Goal: Navigation & Orientation: Find specific page/section

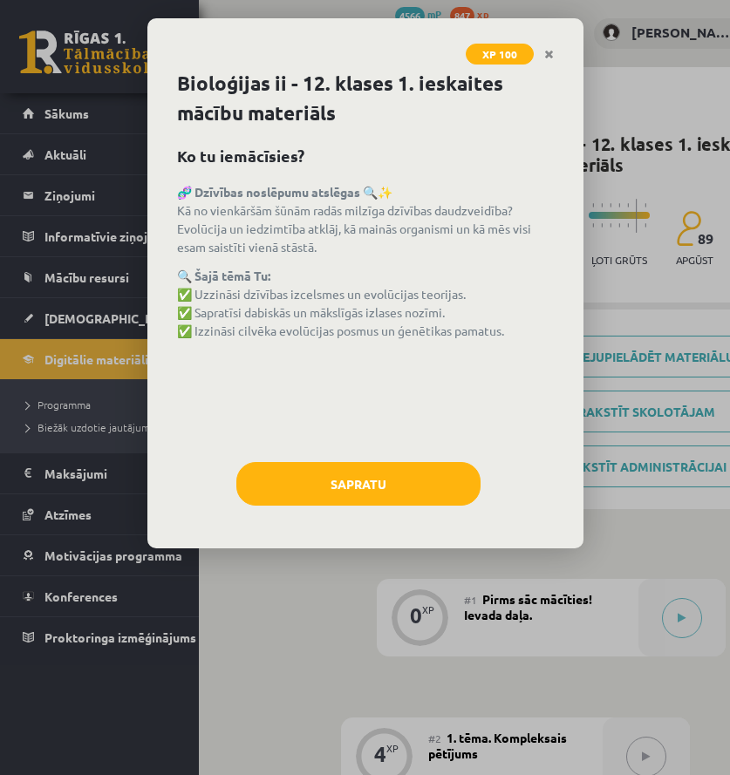
click at [554, 65] on link "Close" at bounding box center [549, 55] width 31 height 34
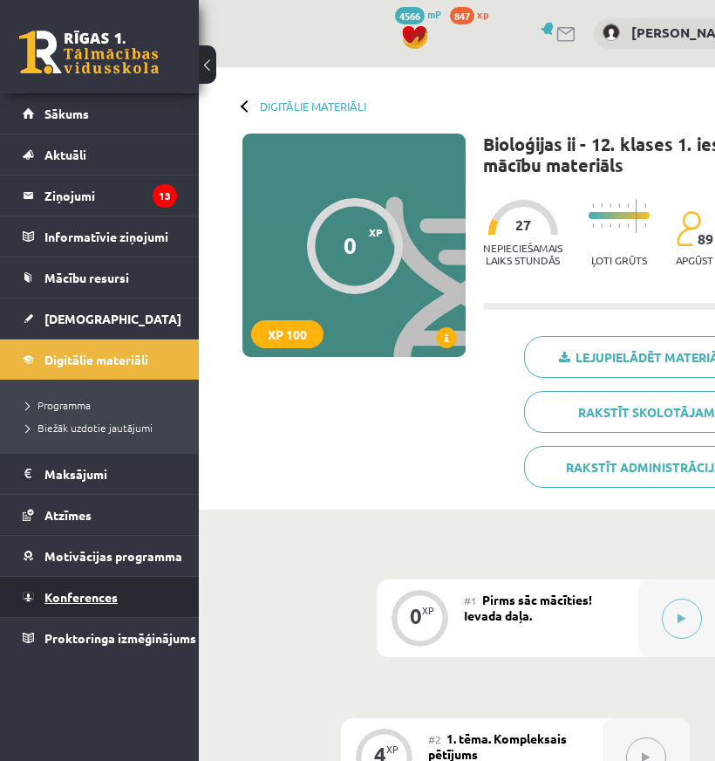
click at [85, 591] on span "Konferences" at bounding box center [80, 597] width 73 height 16
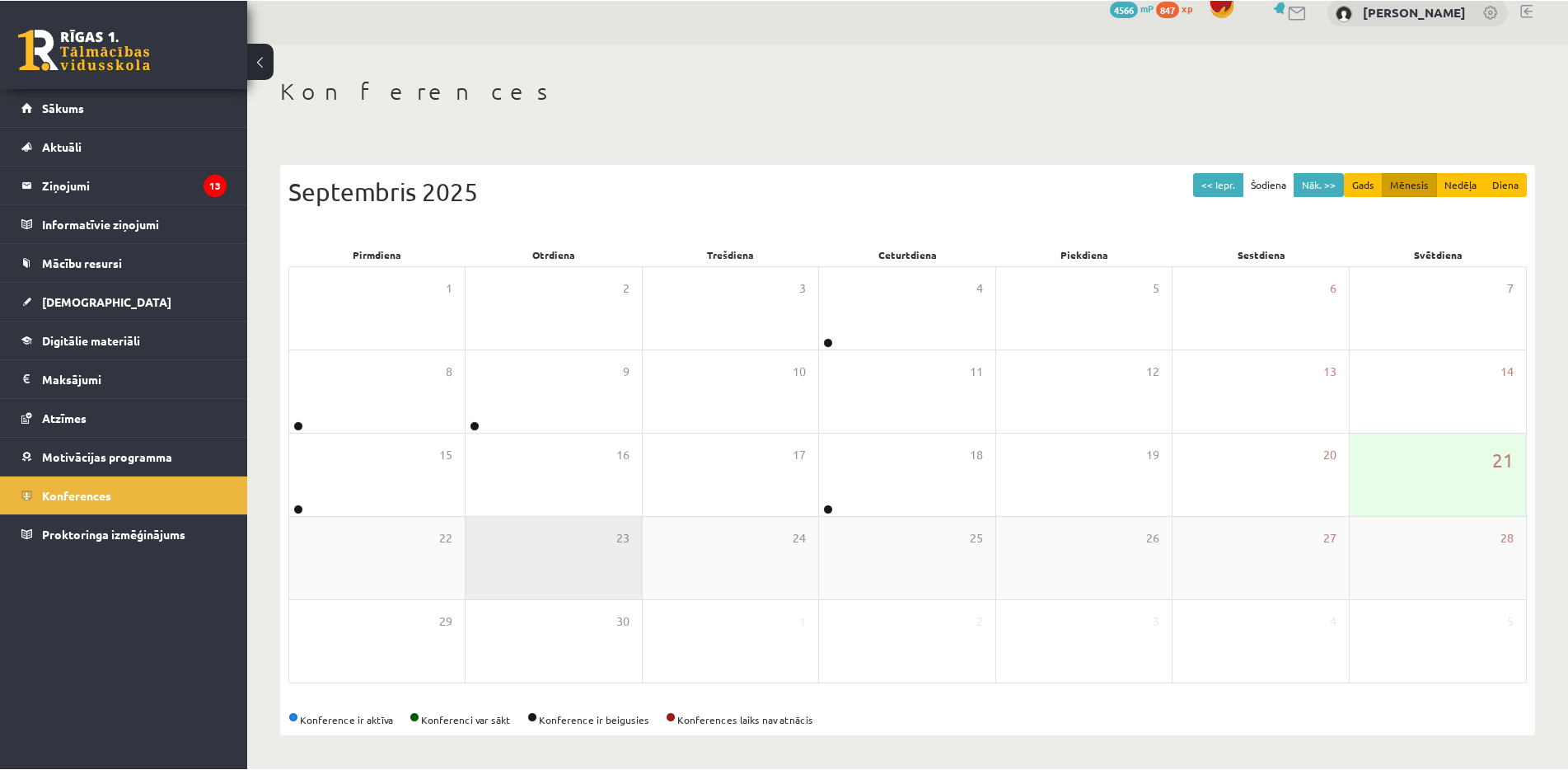
scroll to position [18, 0]
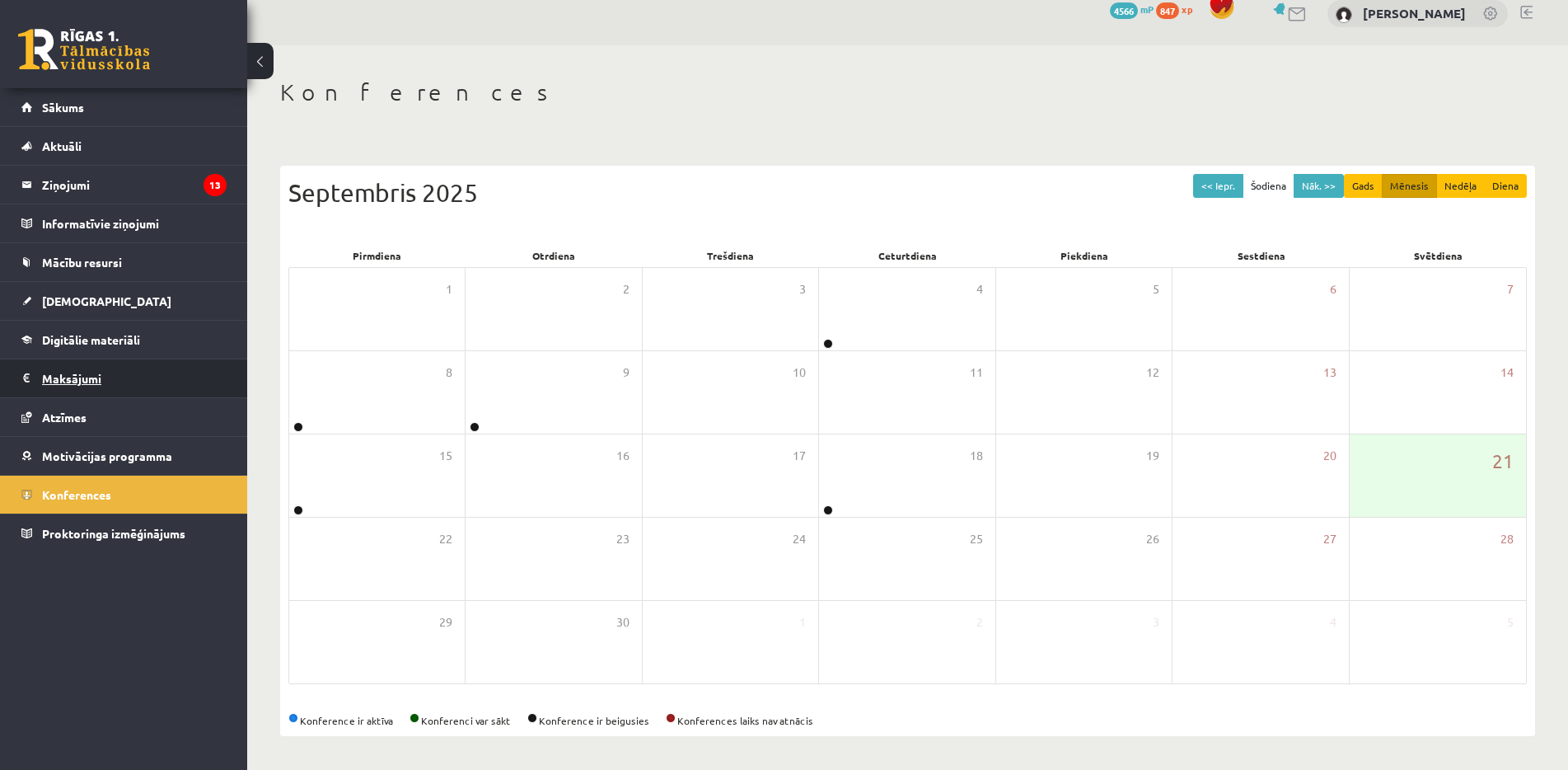
click at [71, 370] on legend "Maksājumi 0" at bounding box center [133, 378] width 184 height 38
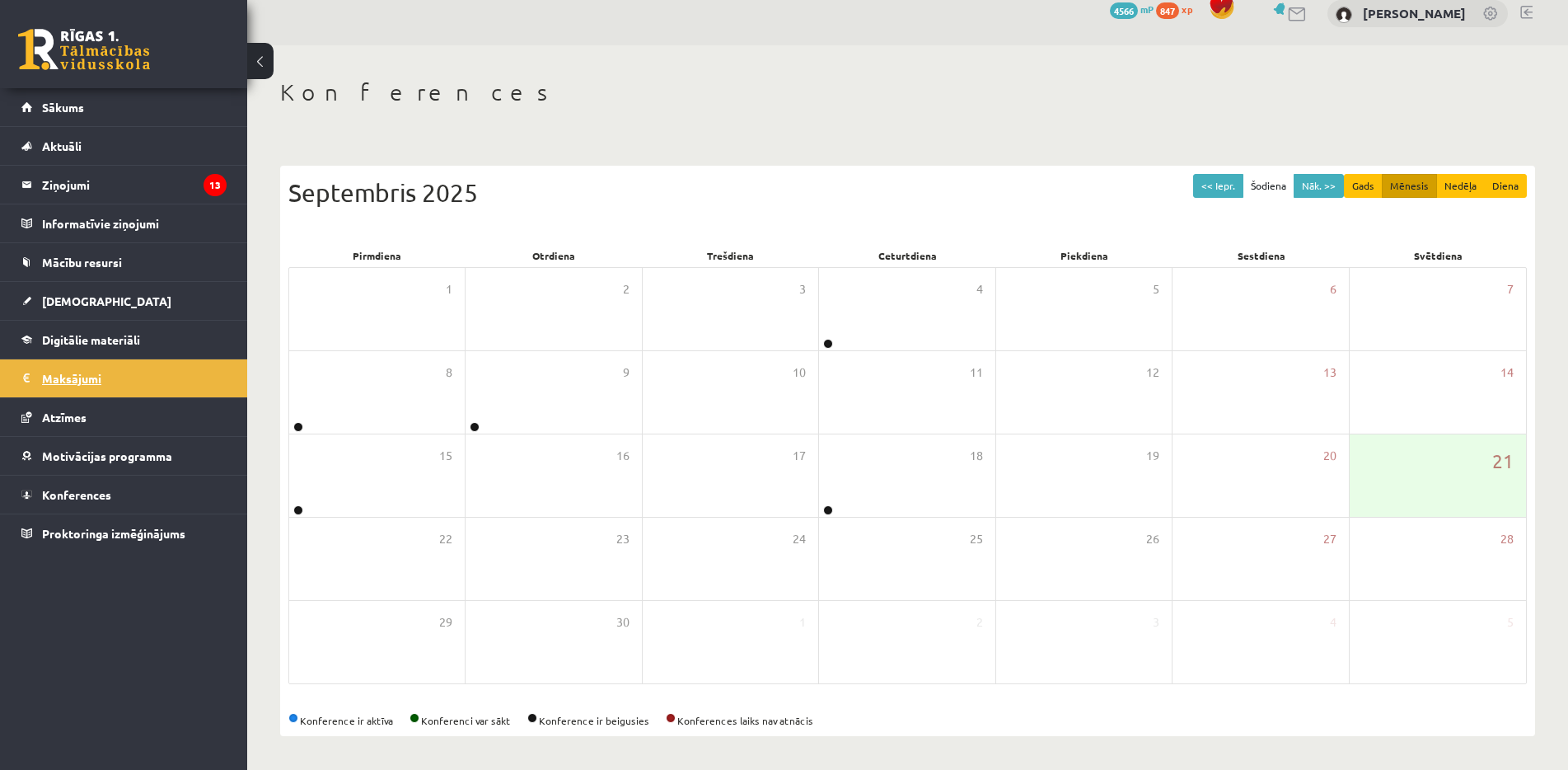
click at [68, 379] on legend "Maksājumi 0" at bounding box center [133, 378] width 184 height 38
click at [73, 496] on span "Konferences" at bounding box center [76, 495] width 69 height 15
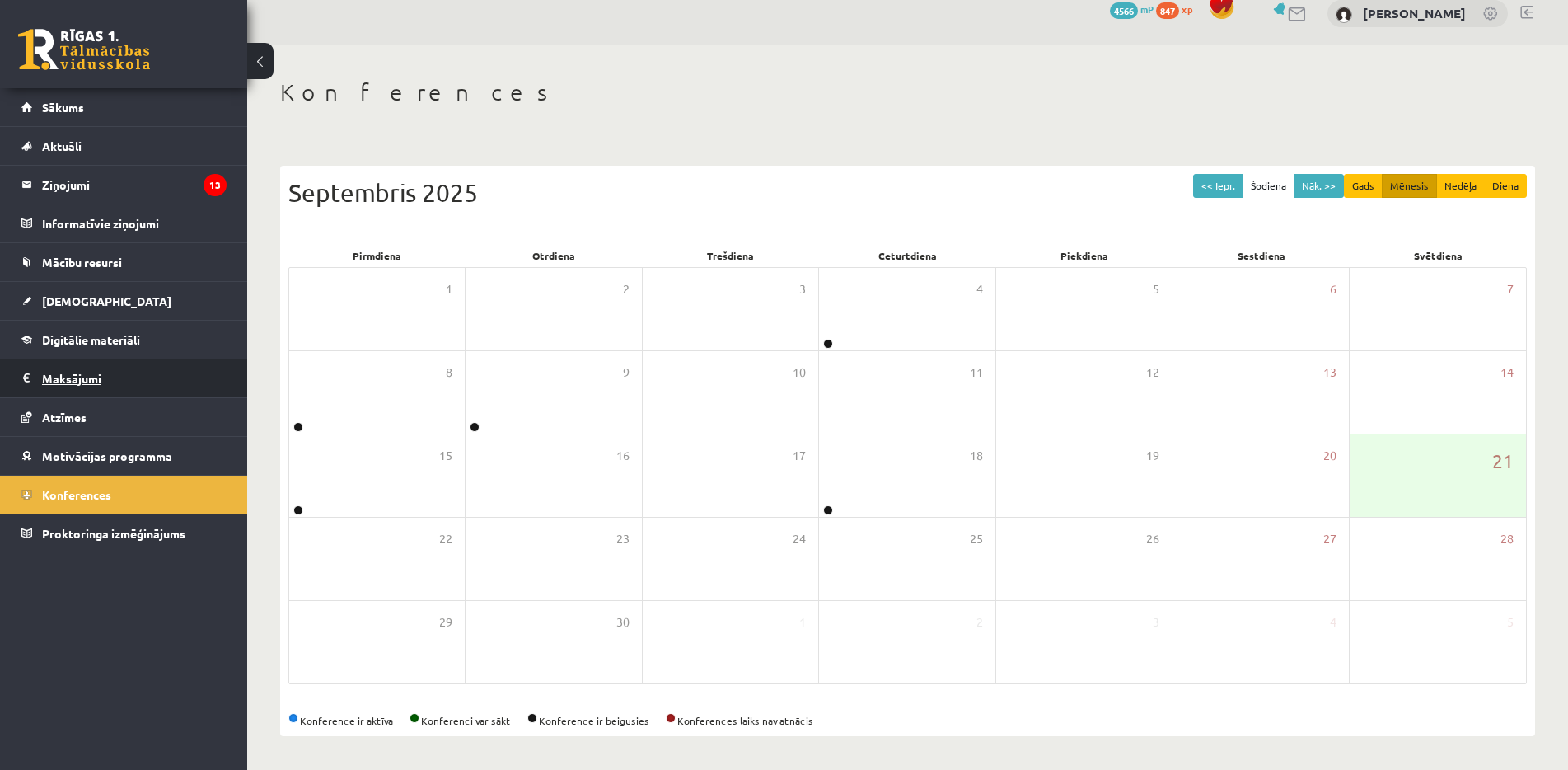
click at [89, 390] on legend "Maksājumi 0" at bounding box center [133, 378] width 184 height 38
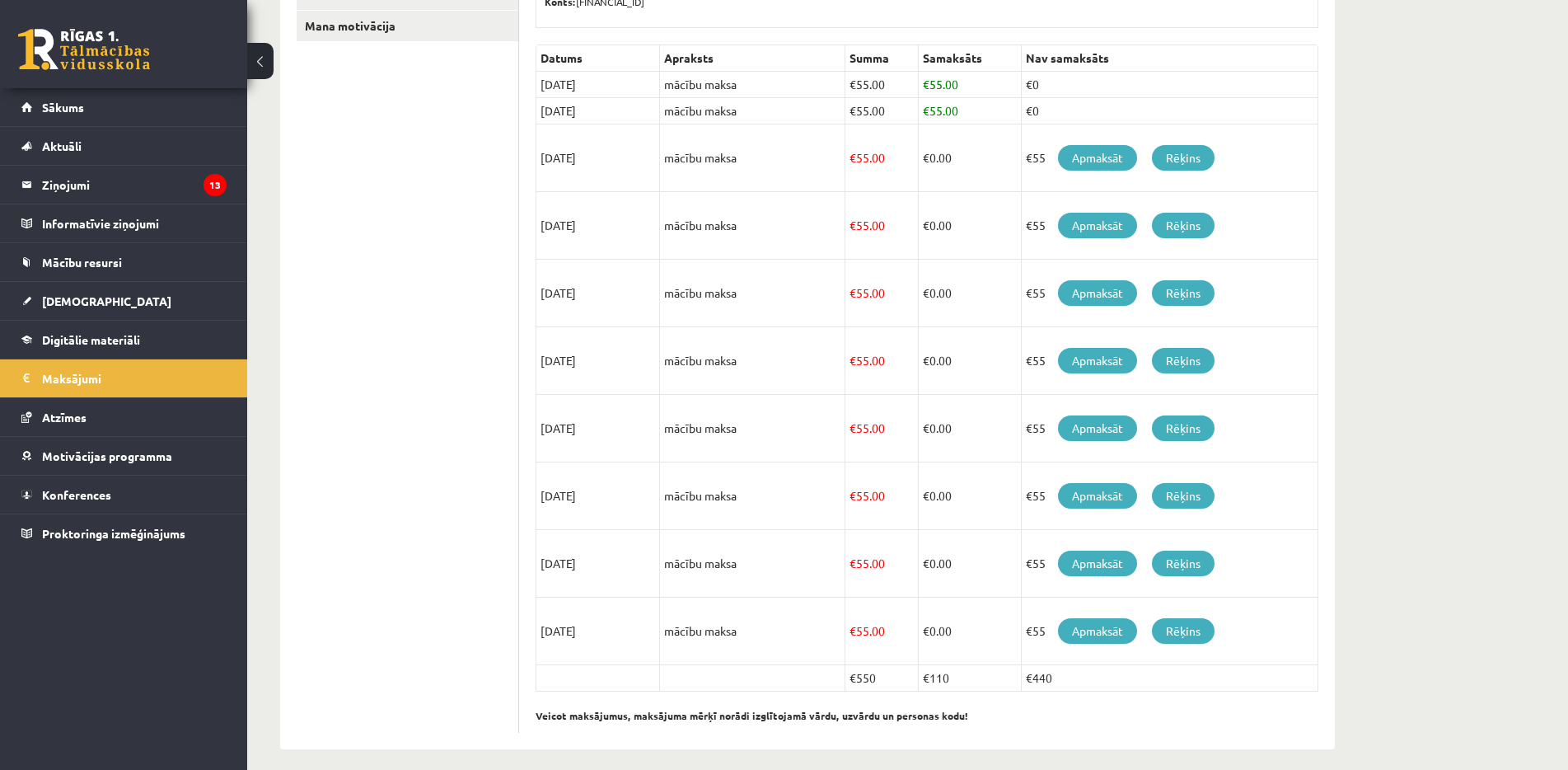
scroll to position [358, 0]
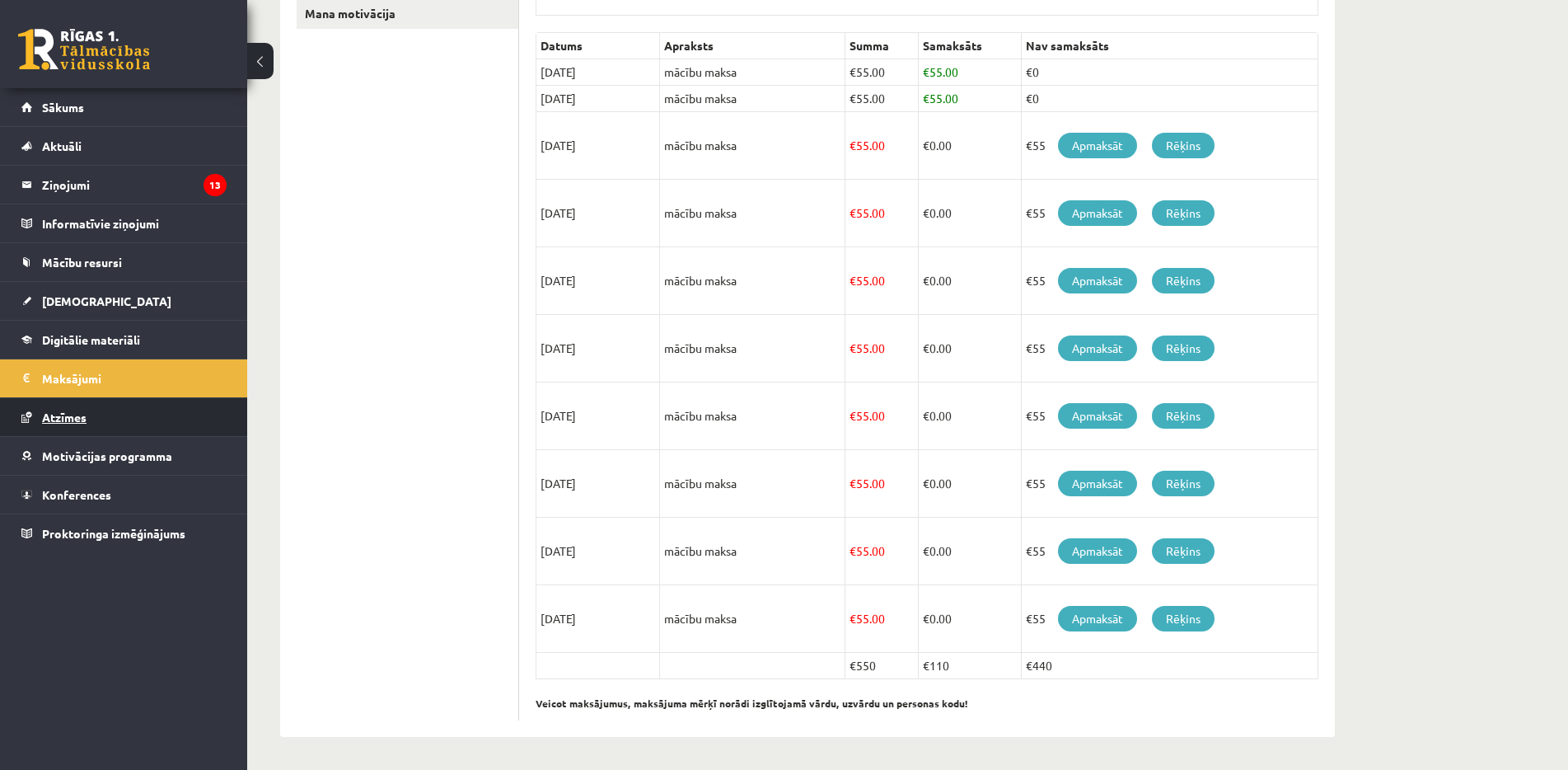
click at [84, 430] on link "Atzīmes" at bounding box center [124, 417] width 205 height 38
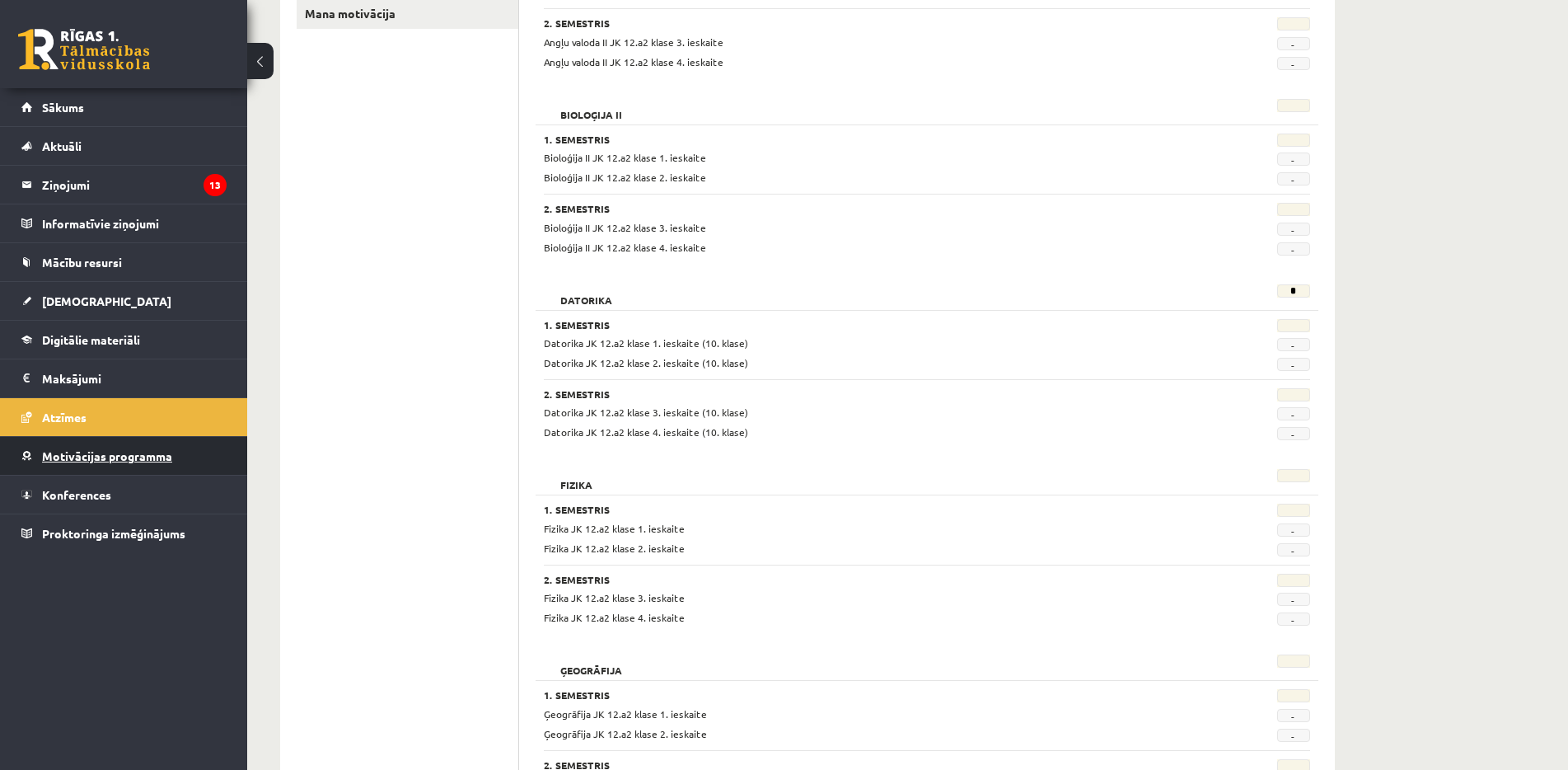
click at [81, 461] on span "Motivācijas programma" at bounding box center [107, 456] width 130 height 15
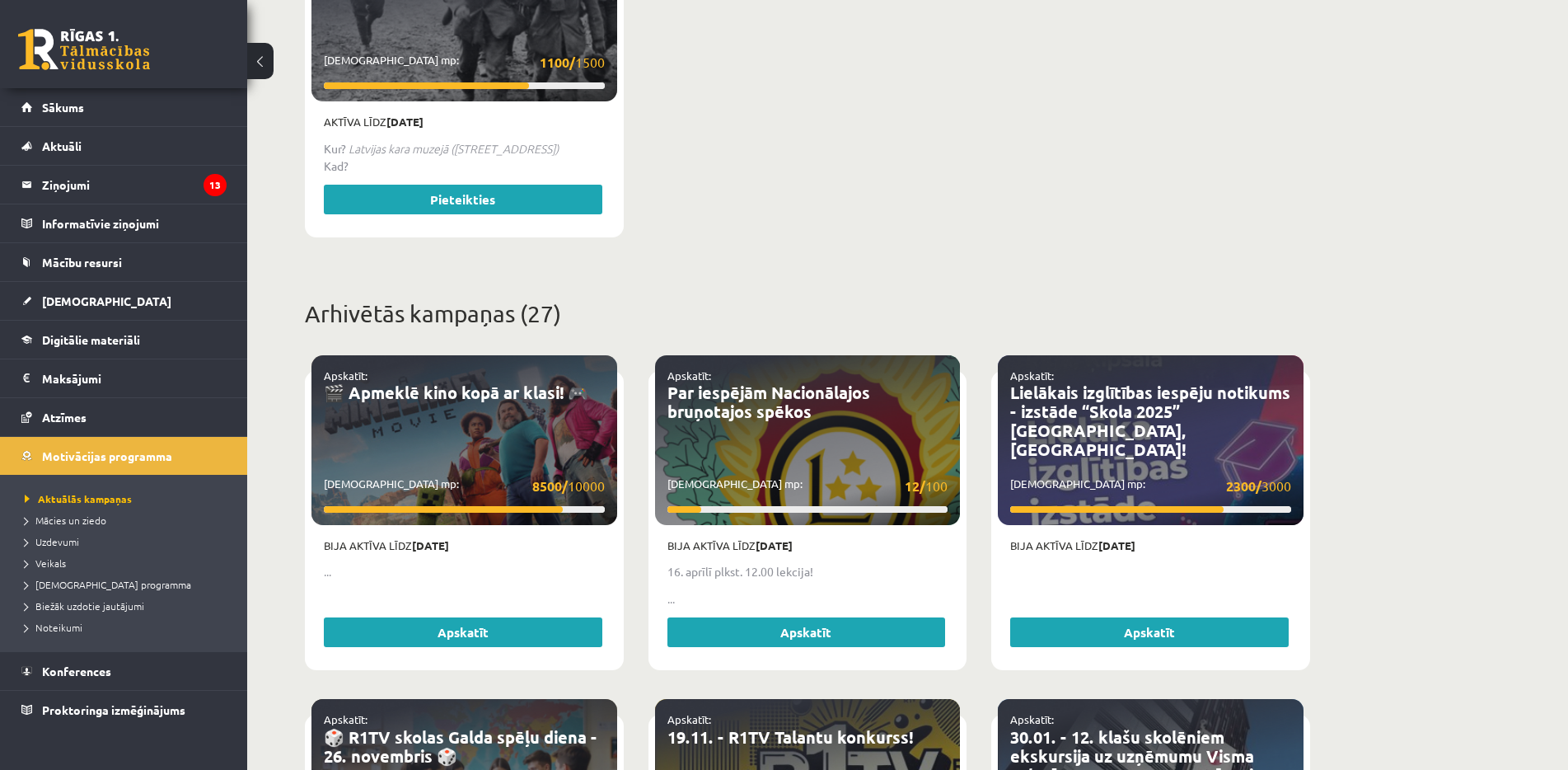
scroll to position [852, 0]
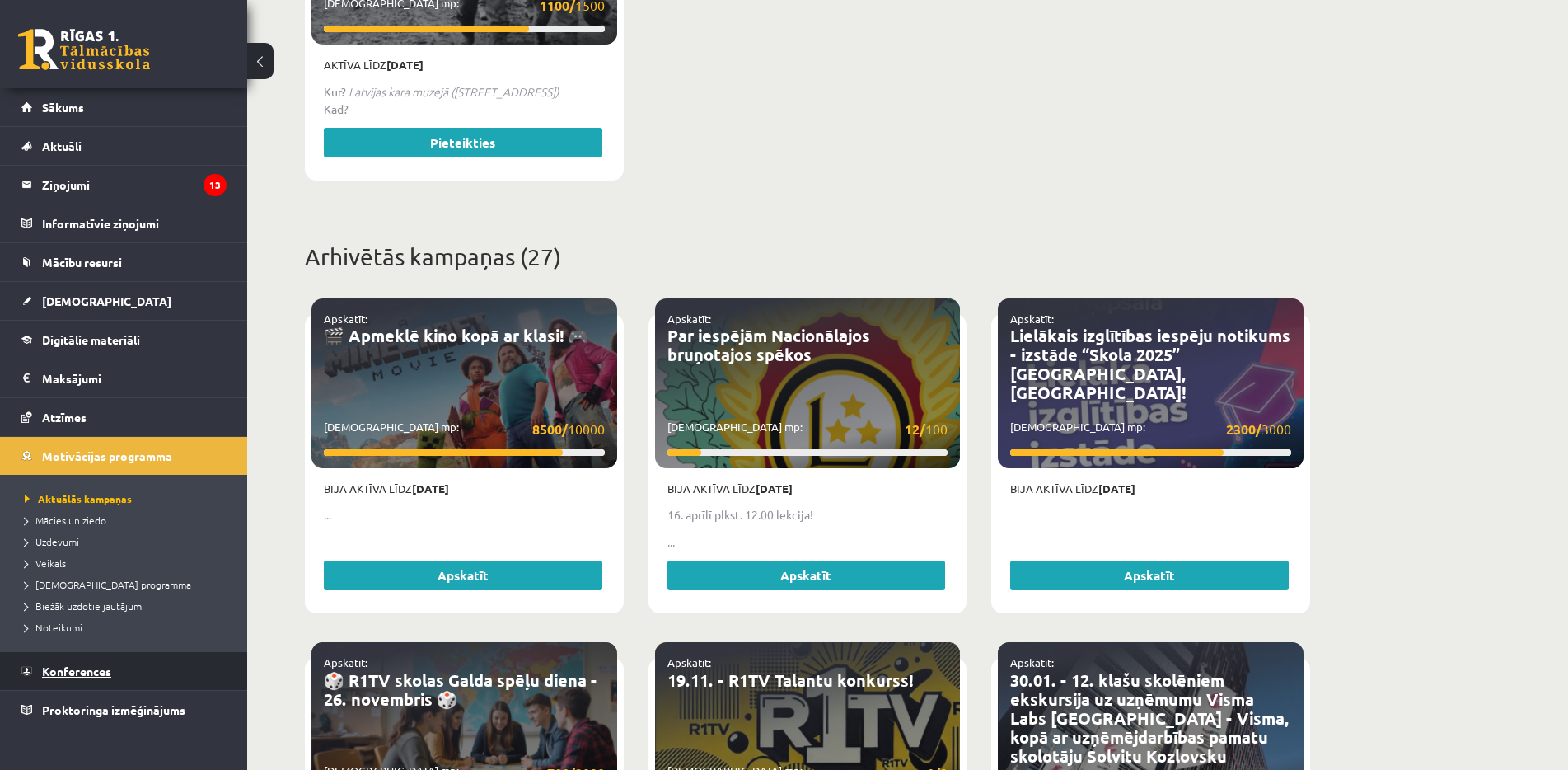
click at [100, 675] on span "Konferences" at bounding box center [76, 671] width 69 height 15
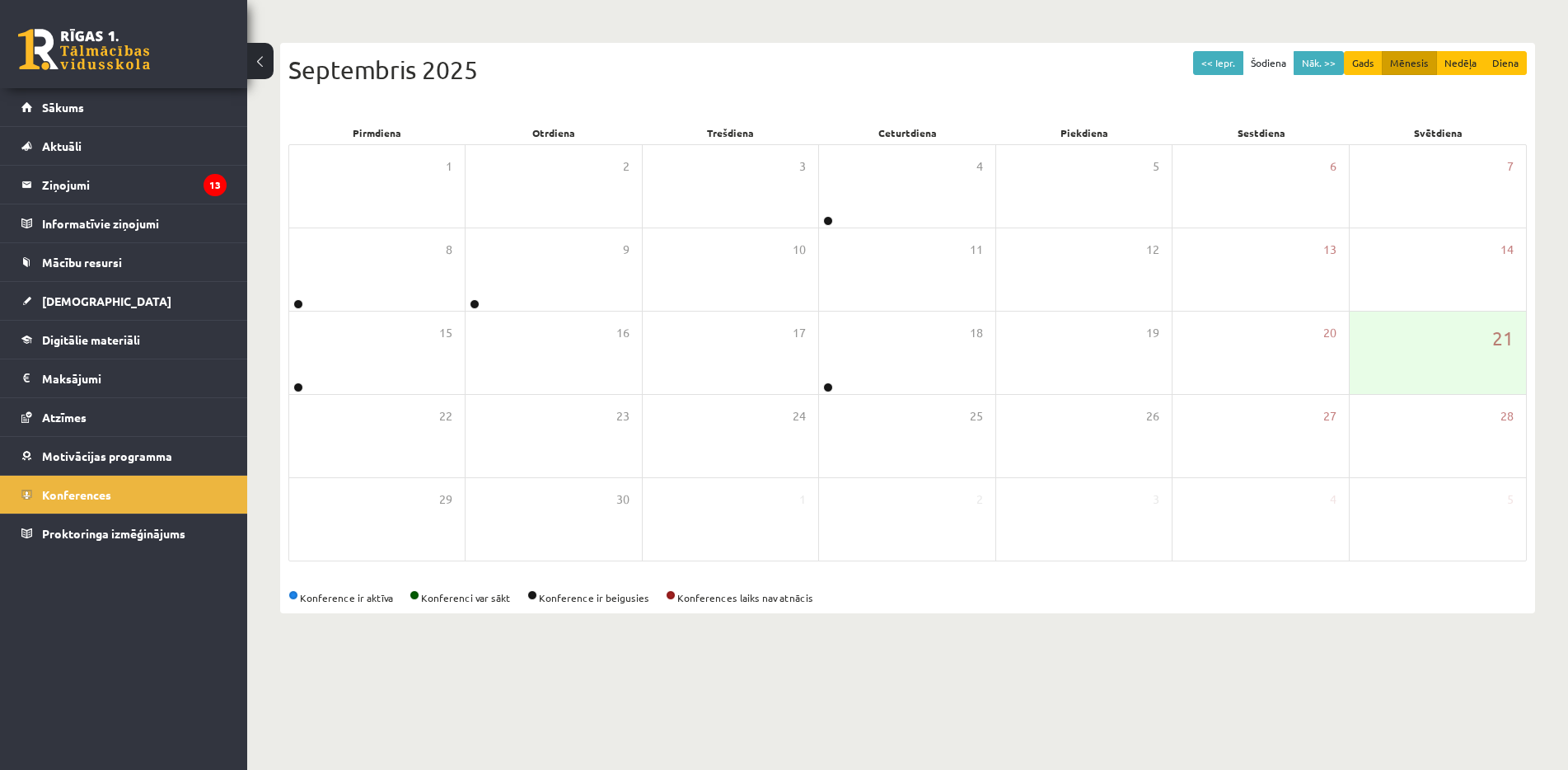
scroll to position [18, 0]
